Goal: Information Seeking & Learning: Learn about a topic

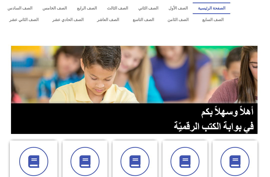
scroll to position [0, 0]
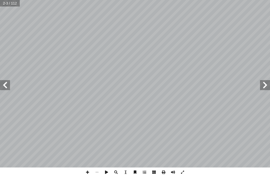
click at [8, 85] on span at bounding box center [5, 85] width 10 height 10
click at [7, 83] on span at bounding box center [5, 85] width 10 height 10
click at [6, 85] on span at bounding box center [5, 85] width 10 height 10
click at [8, 86] on span at bounding box center [5, 85] width 10 height 10
click at [6, 84] on span at bounding box center [5, 85] width 10 height 10
